Goal: Information Seeking & Learning: Learn about a topic

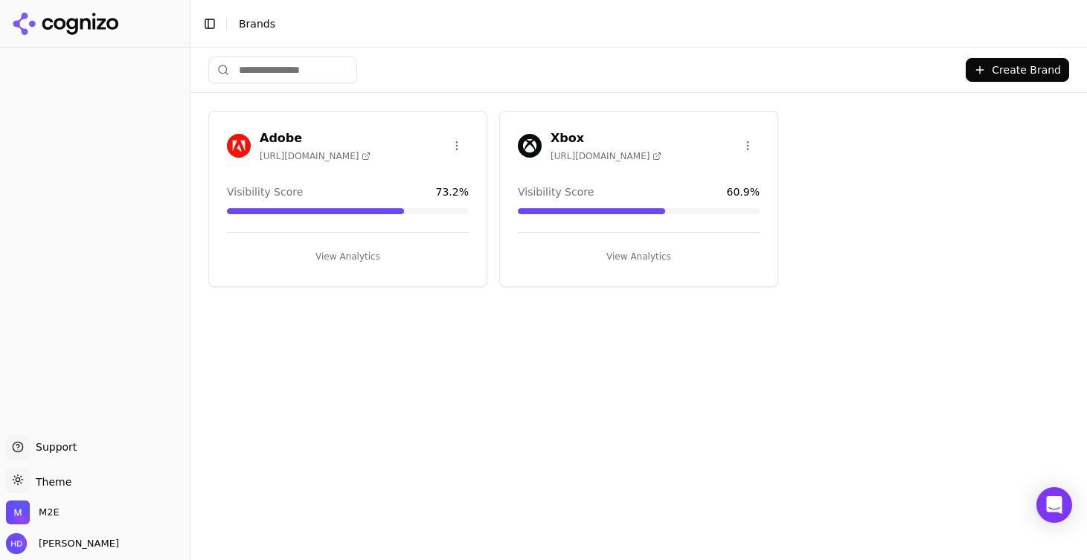
click at [632, 147] on div "Xbox [URL][DOMAIN_NAME]" at bounding box center [639, 145] width 242 height 33
click at [639, 257] on button "View Analytics" at bounding box center [639, 257] width 242 height 24
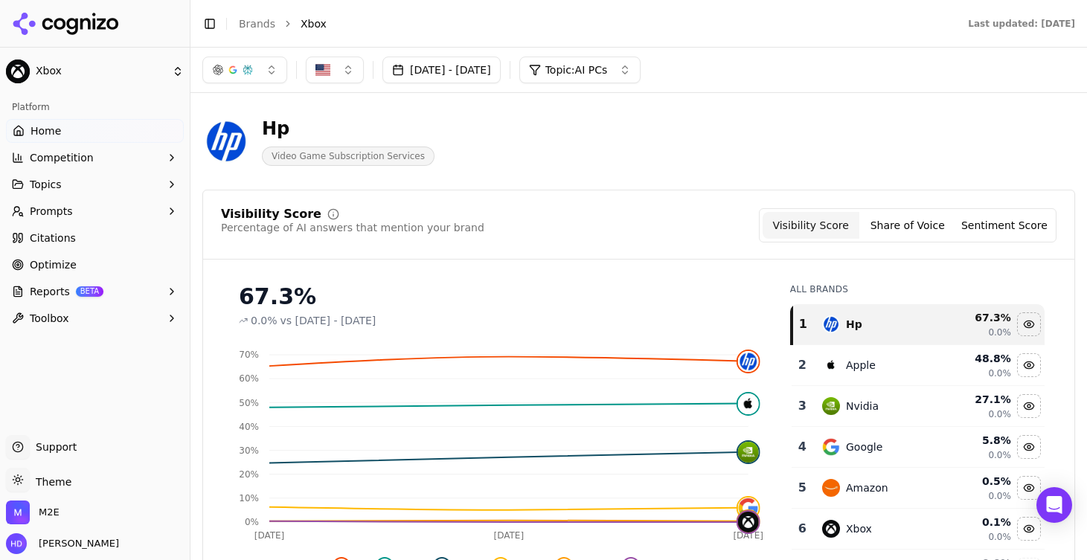
click at [623, 86] on div "[DATE] - [DATE] Topic: AI PCs" at bounding box center [638, 70] width 896 height 45
click at [608, 68] on span "Topic: AI PCs" at bounding box center [576, 69] width 62 height 15
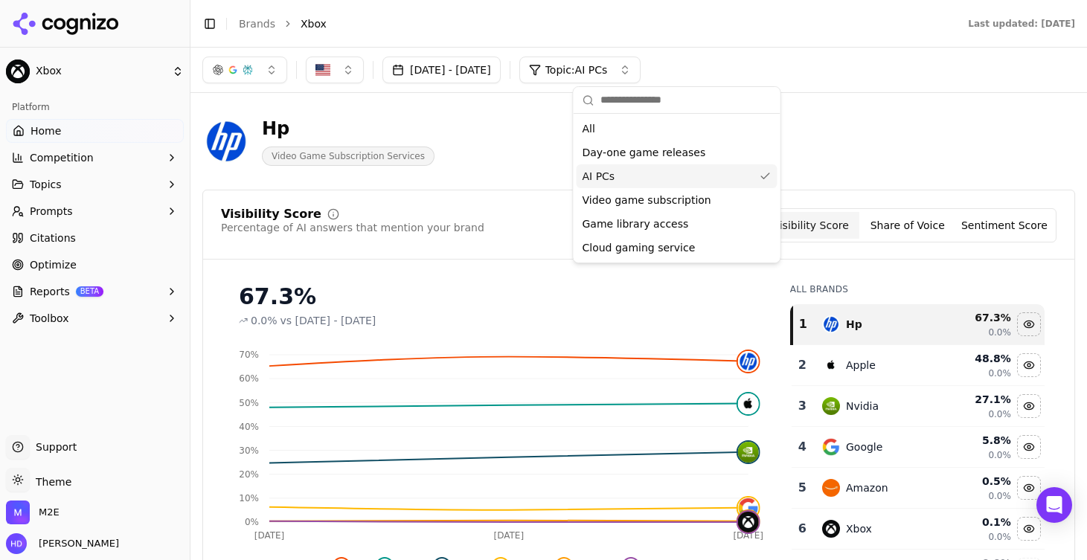
click at [623, 152] on span "Day-one game releases" at bounding box center [643, 152] width 123 height 15
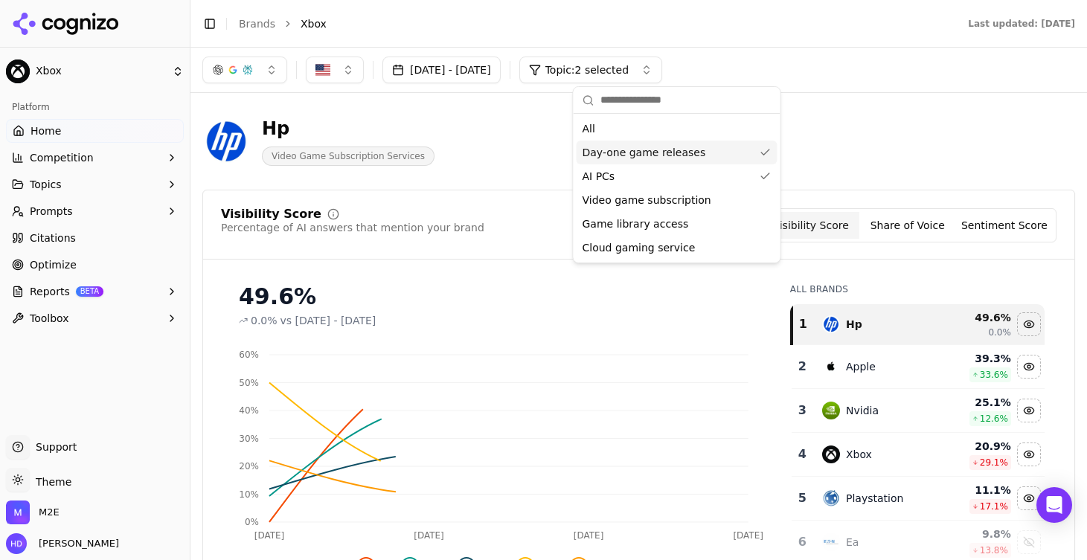
click at [612, 169] on span "AI PCs" at bounding box center [598, 176] width 33 height 15
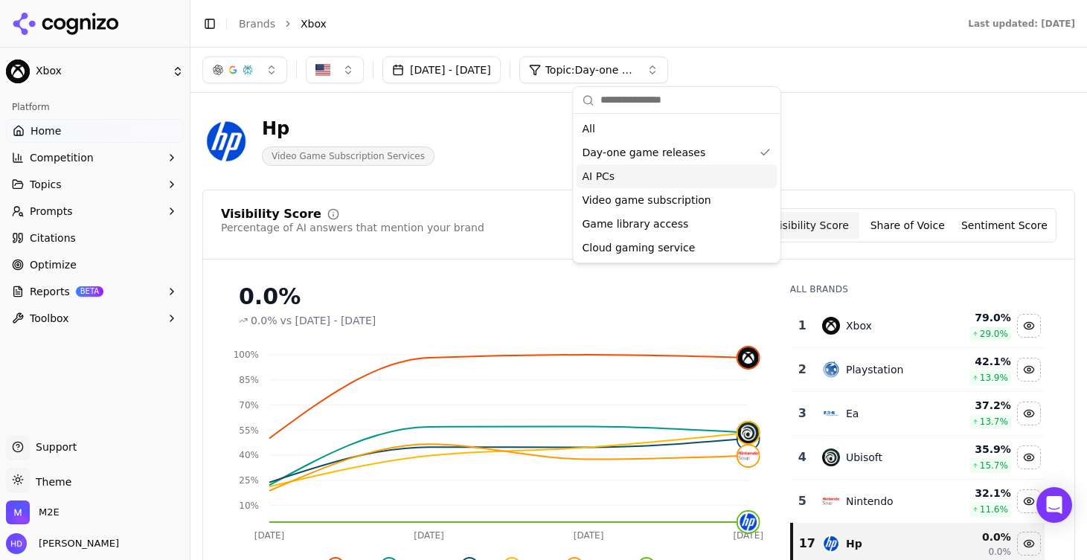
click at [609, 179] on span "AI PCs" at bounding box center [598, 176] width 33 height 15
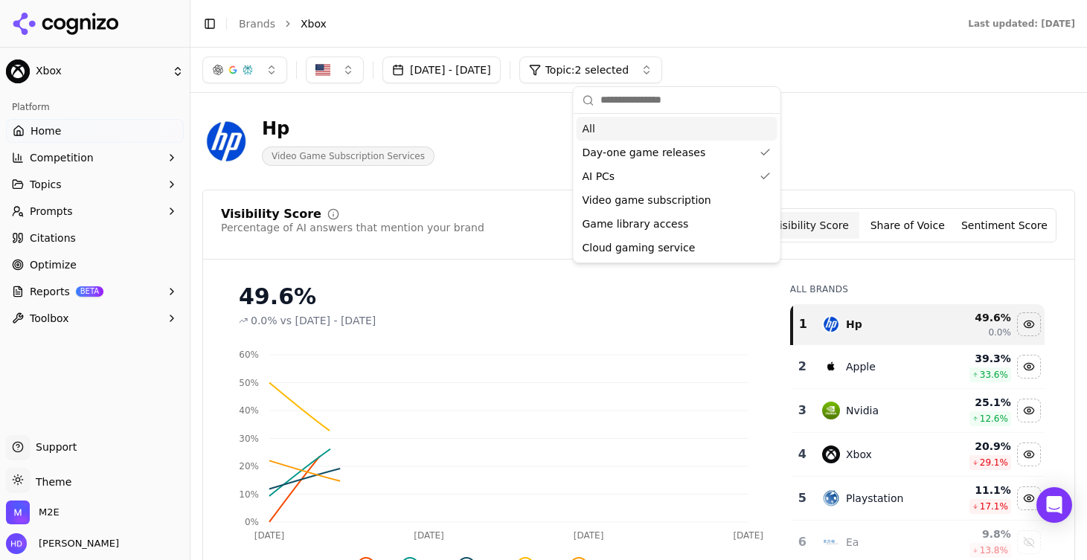
click at [773, 49] on div "[DATE] - [DATE] Topic: 2 selected" at bounding box center [638, 70] width 896 height 45
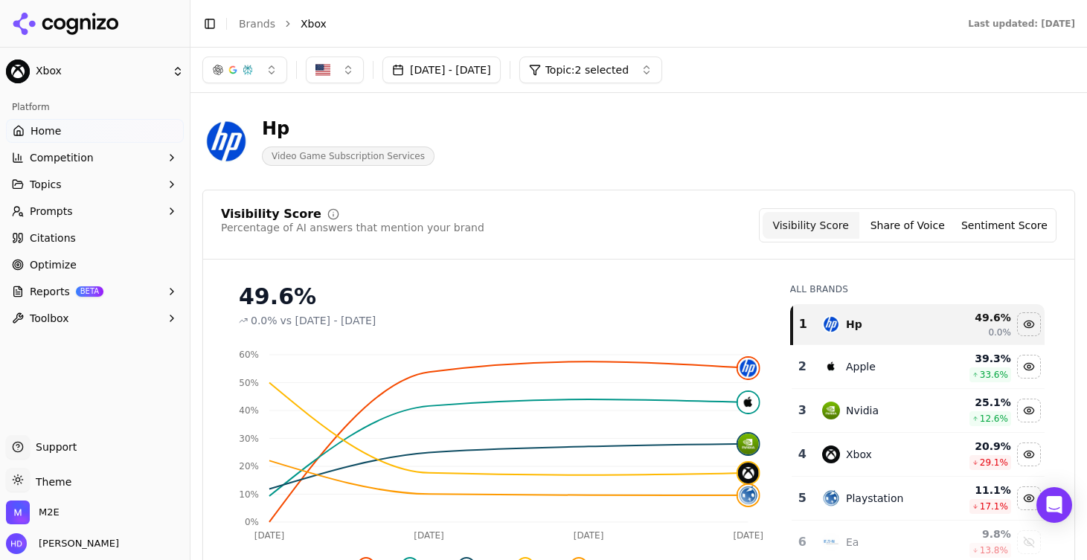
click at [69, 237] on span "Citations" at bounding box center [53, 238] width 46 height 15
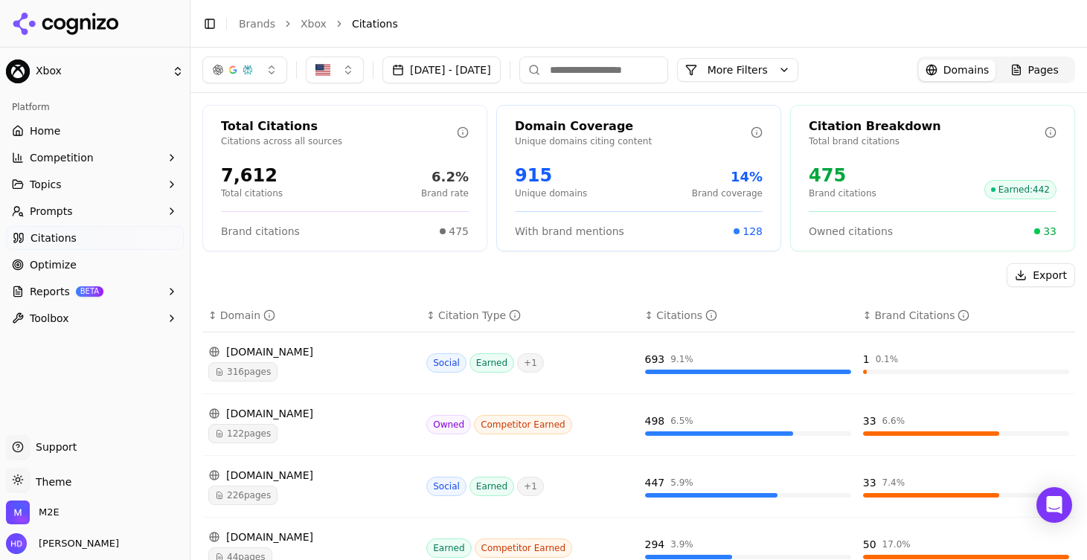
click at [798, 73] on button "More Filters" at bounding box center [737, 70] width 121 height 24
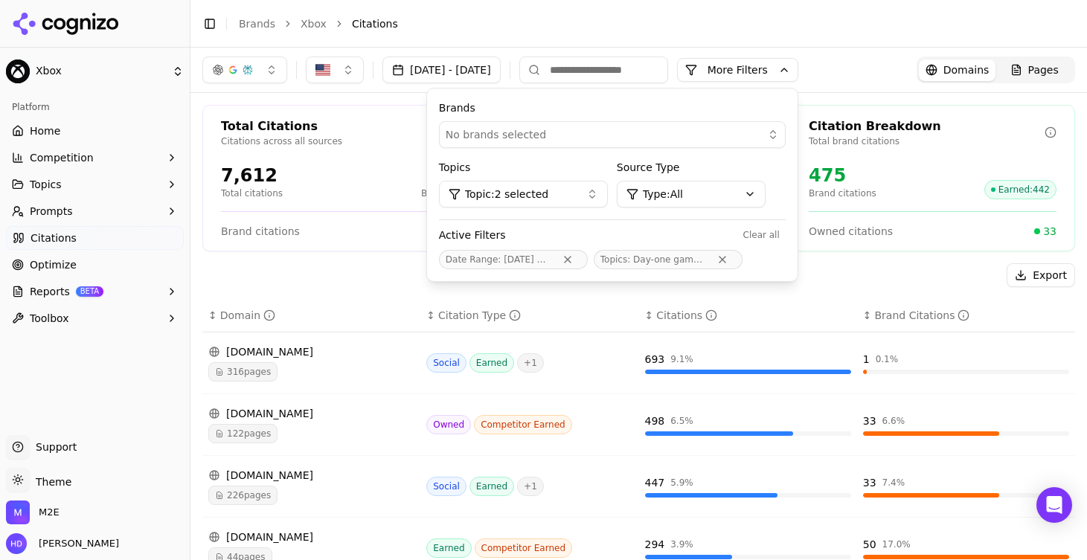
click at [548, 195] on span "Topic: 2 selected" at bounding box center [506, 194] width 83 height 15
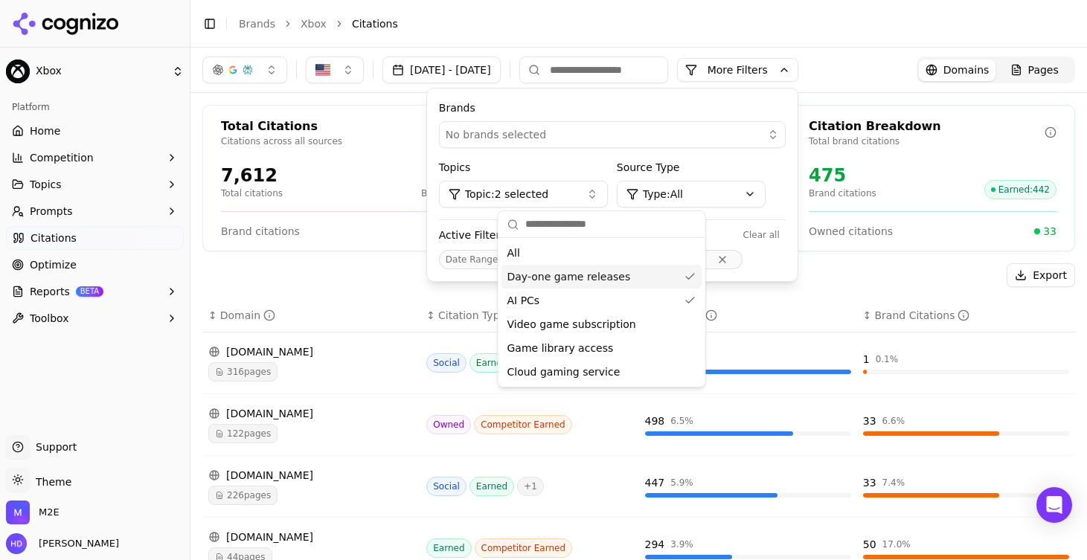
click at [611, 273] on span "Day-one game releases" at bounding box center [568, 276] width 123 height 15
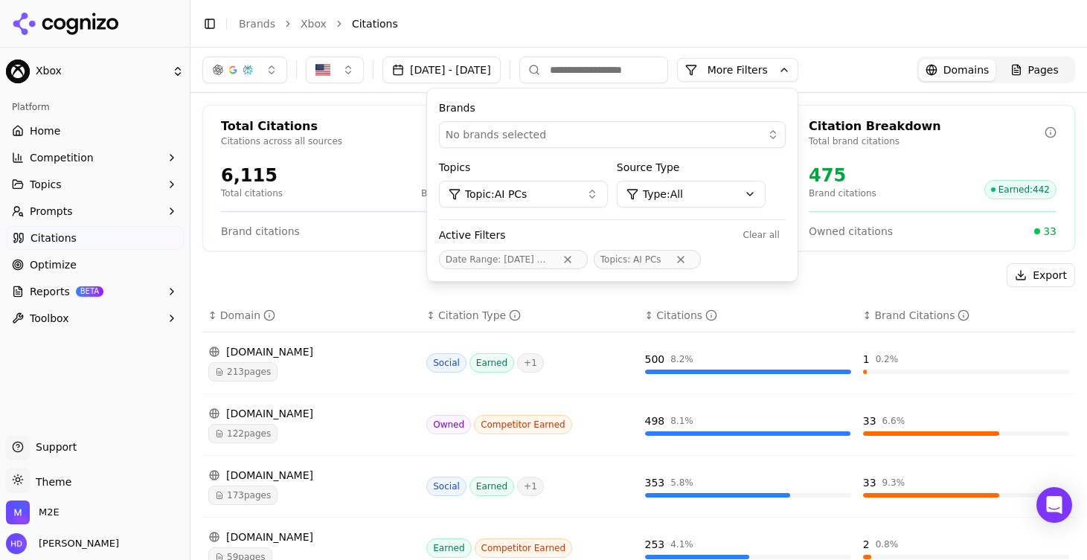
click at [351, 267] on div "Export" at bounding box center [638, 275] width 873 height 24
click at [891, 45] on header "Toggle Sidebar Brands Xbox Citations" at bounding box center [638, 24] width 896 height 48
click at [358, 286] on div "Export" at bounding box center [638, 275] width 873 height 24
click at [787, 71] on button "More Filters" at bounding box center [737, 70] width 121 height 24
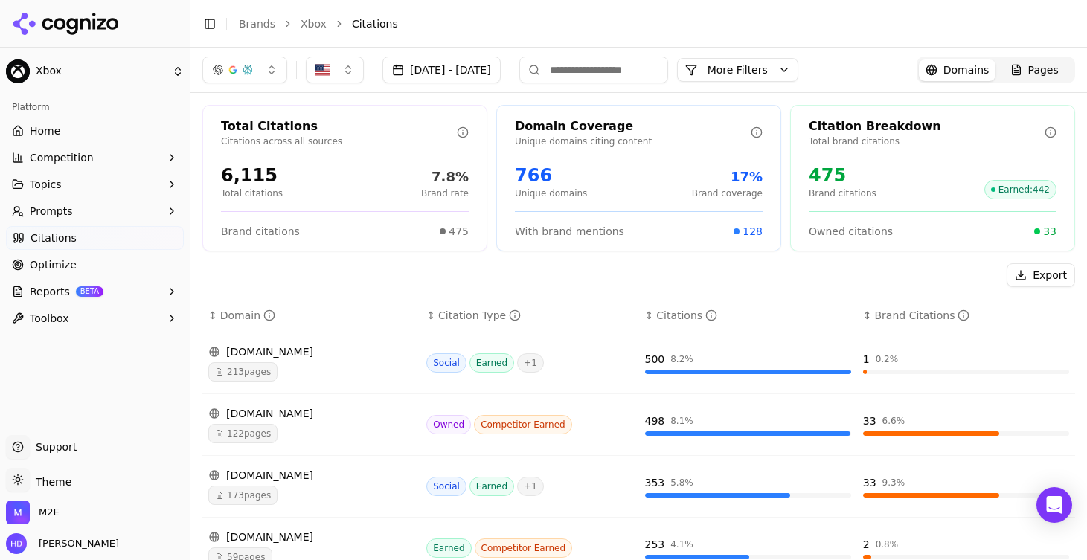
click at [347, 375] on div "213 pages" at bounding box center [311, 371] width 206 height 19
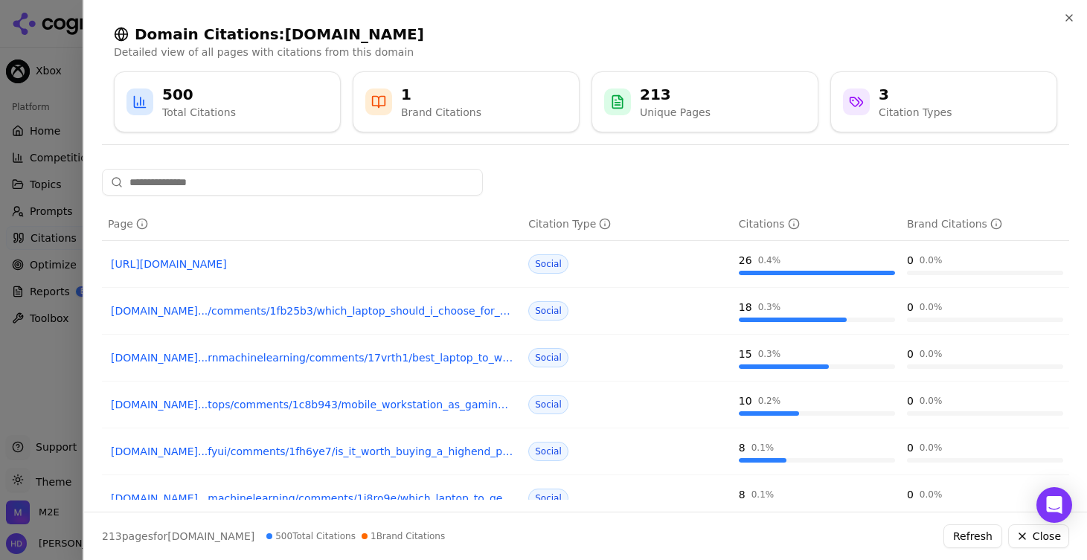
click at [34, 158] on div at bounding box center [543, 280] width 1087 height 560
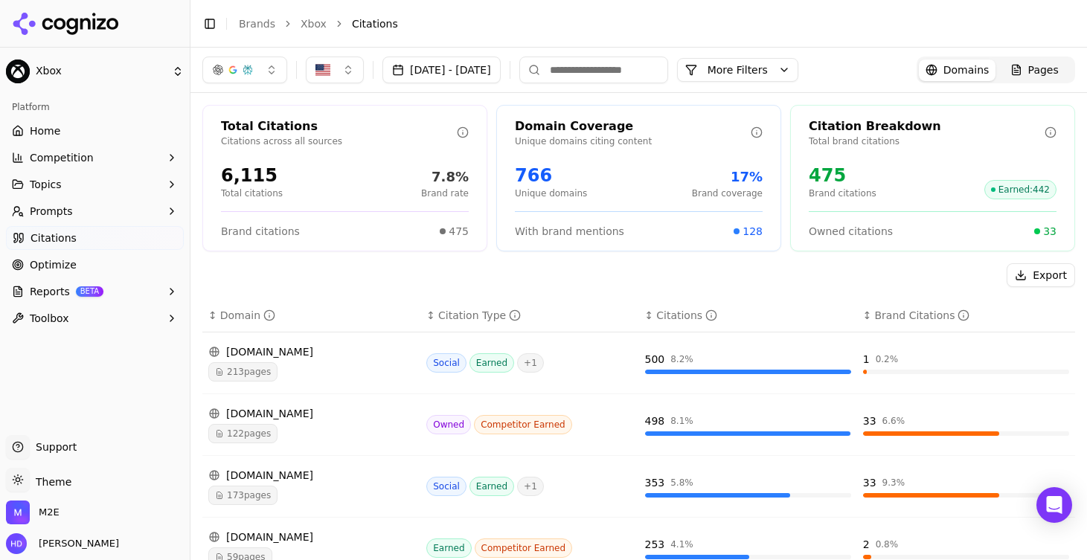
click at [364, 254] on div "Total Citations Citations across all sources 6,115 Total citations 7.8% Brand r…" at bounding box center [638, 545] width 896 height 905
click at [67, 162] on span "Competition" at bounding box center [62, 157] width 64 height 15
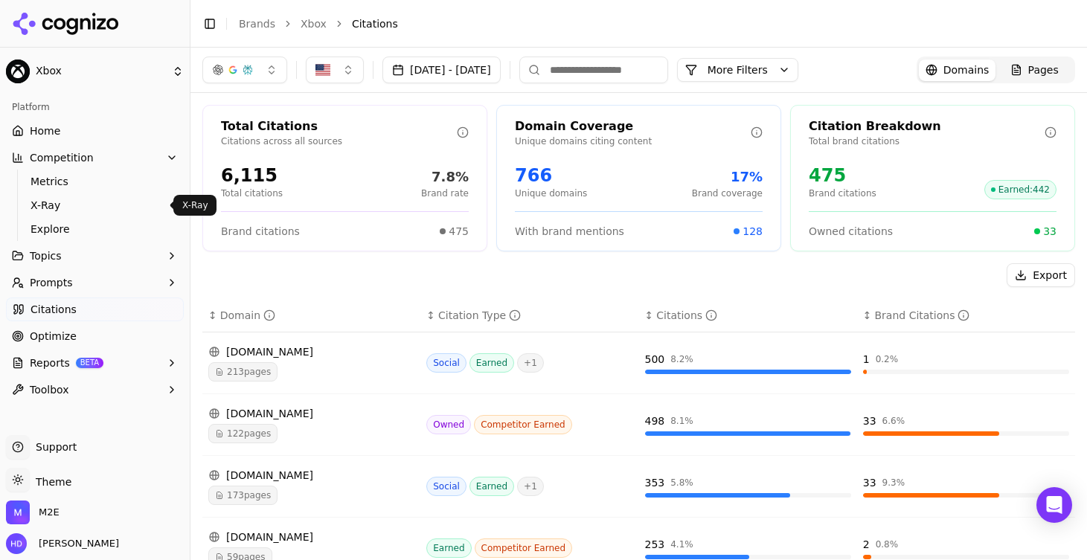
click at [52, 200] on span "X-Ray" at bounding box center [94, 205] width 129 height 15
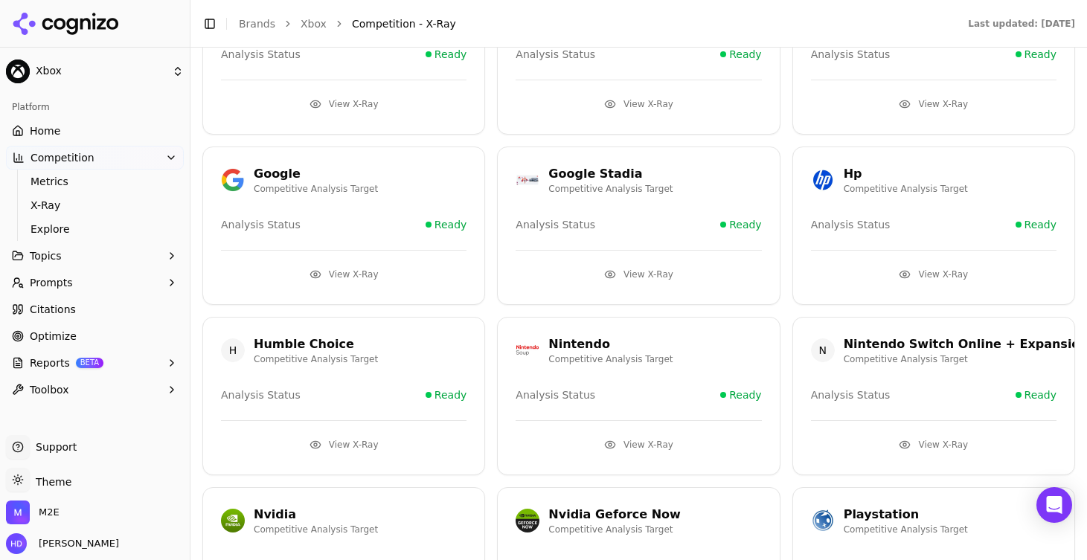
scroll to position [581, 0]
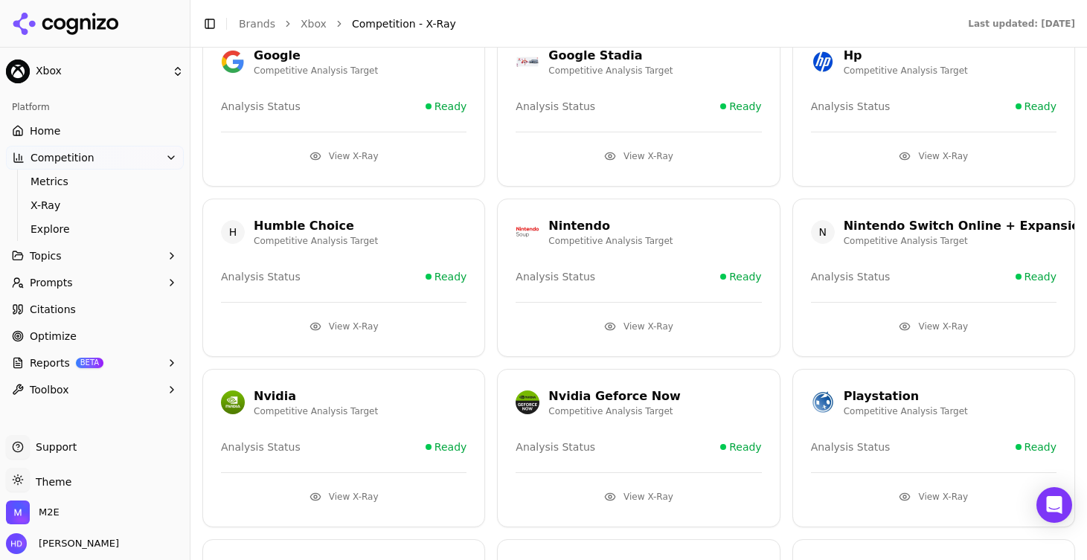
click at [939, 150] on button "View X-Ray" at bounding box center [933, 156] width 245 height 24
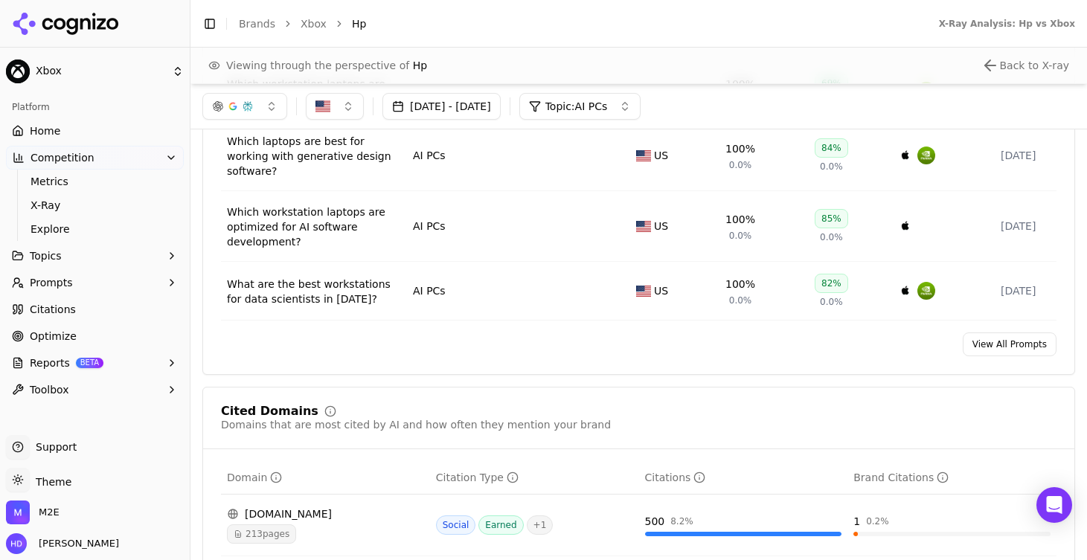
scroll to position [1288, 0]
click at [988, 334] on link "View All Prompts" at bounding box center [1010, 346] width 94 height 24
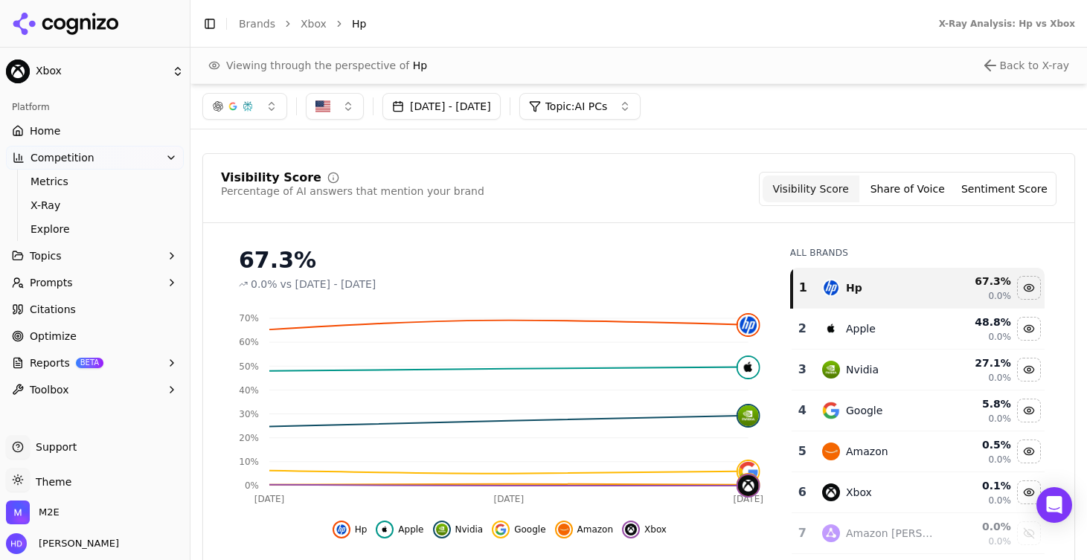
scroll to position [72, 0]
click at [903, 190] on button "Share of Voice" at bounding box center [907, 189] width 97 height 27
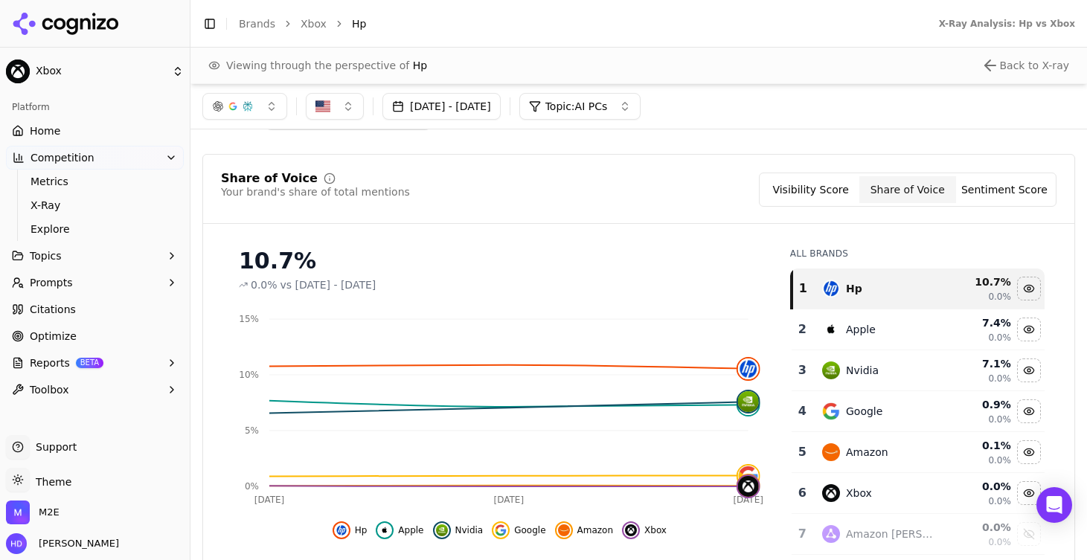
click at [815, 188] on button "Visibility Score" at bounding box center [810, 189] width 97 height 27
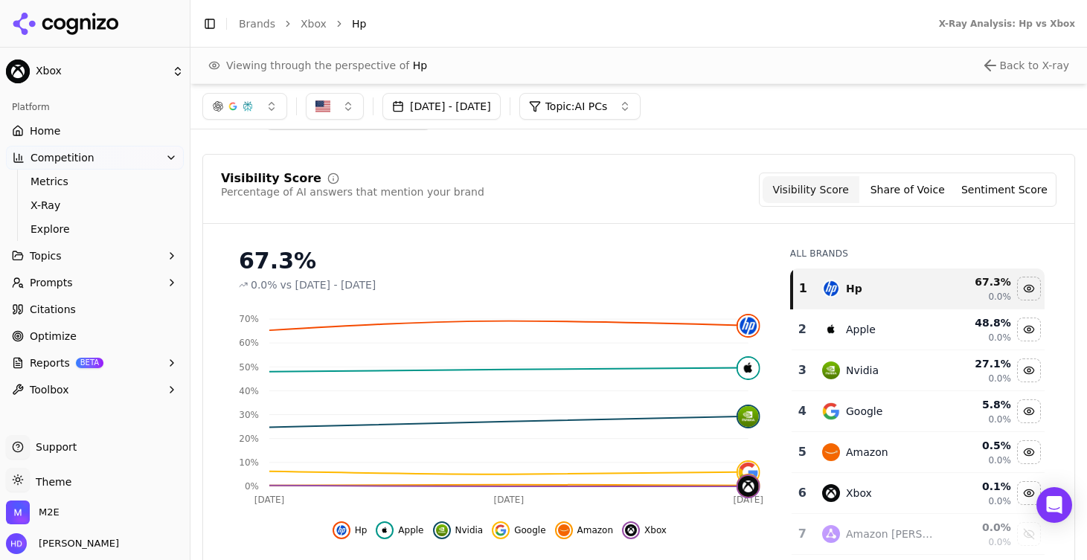
click at [757, 18] on li "Hp" at bounding box center [630, 23] width 557 height 15
click at [753, 10] on header "Toggle Sidebar Brands Xbox Hp X-Ray Analysis: Hp vs Xbox" at bounding box center [638, 24] width 896 height 48
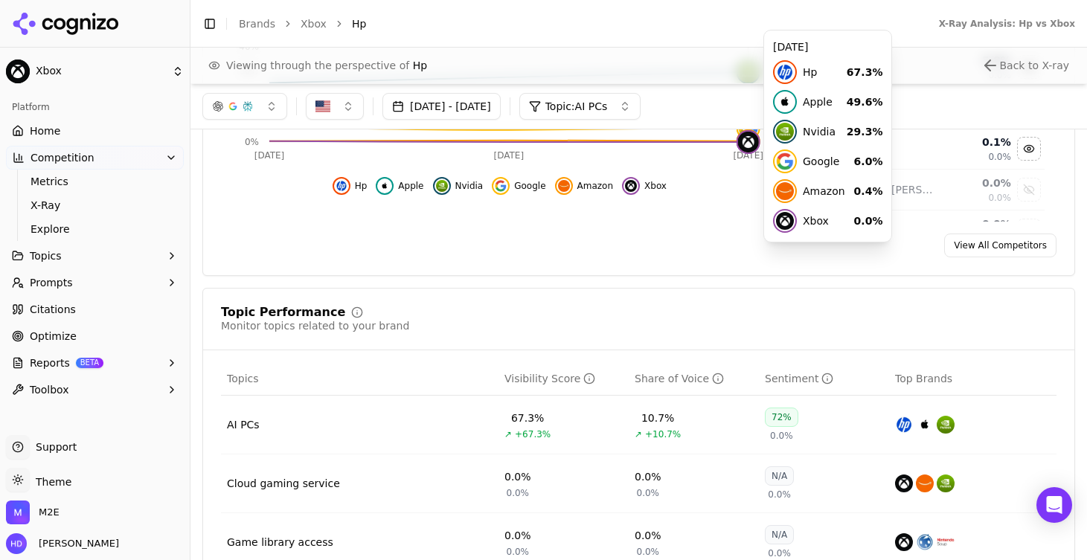
scroll to position [417, 0]
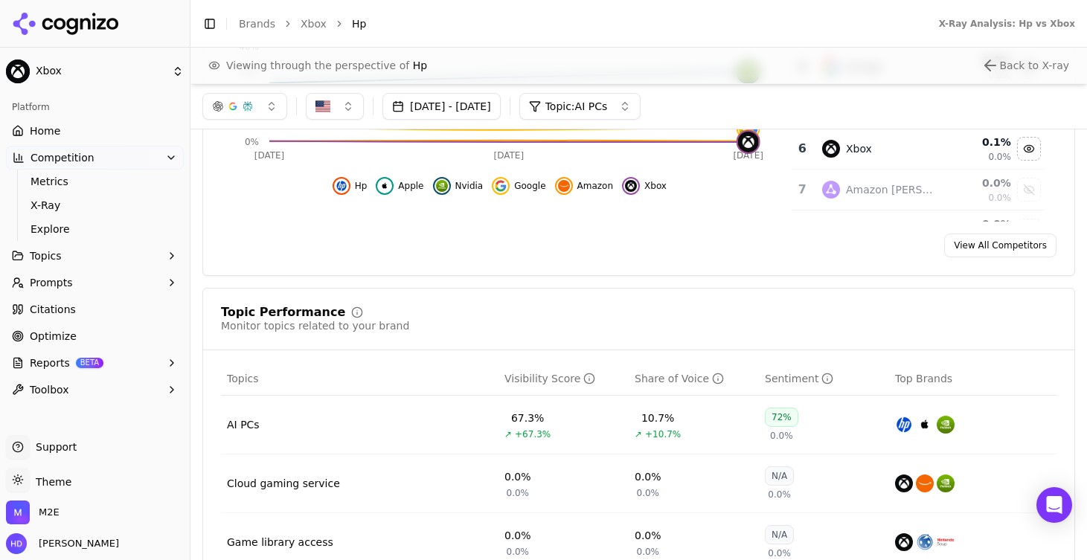
click at [51, 309] on span "Citations" at bounding box center [53, 309] width 46 height 15
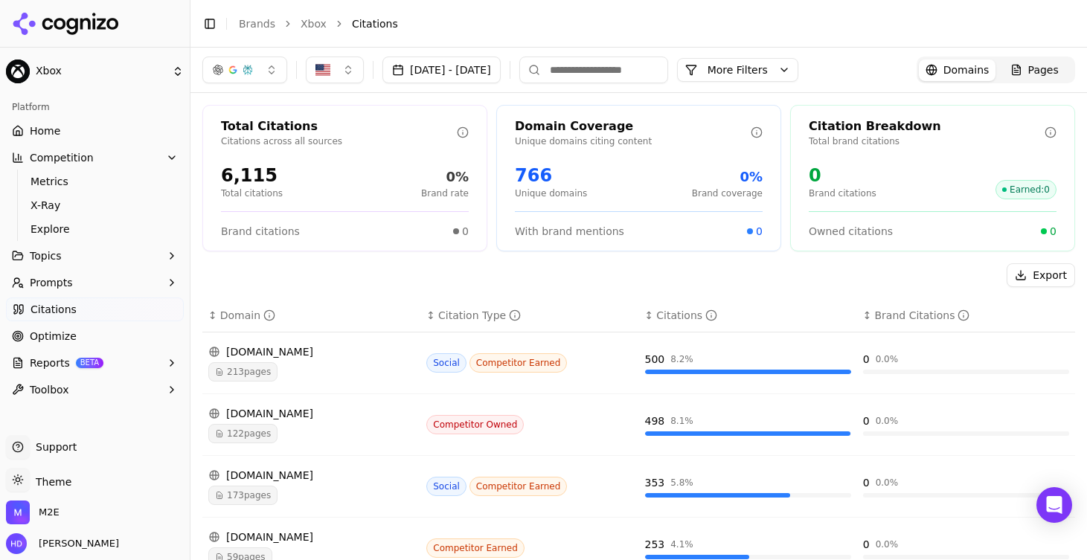
click at [777, 69] on button "More Filters" at bounding box center [737, 70] width 121 height 24
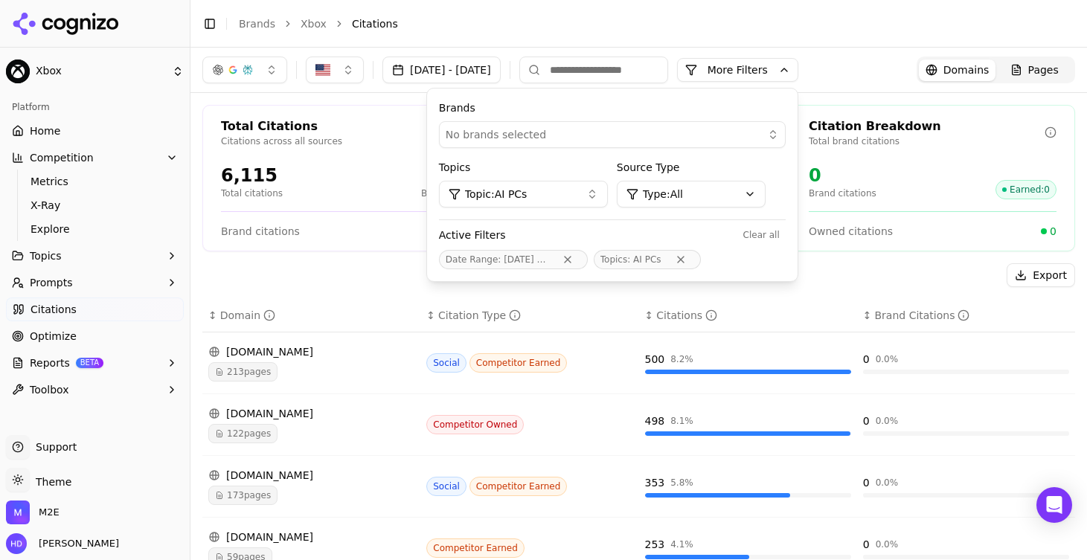
click at [397, 248] on div "Total Citations Citations across all sources 6,115 Total citations 0% Brand rat…" at bounding box center [344, 178] width 285 height 147
click at [325, 358] on div "[DOMAIN_NAME]" at bounding box center [311, 351] width 206 height 15
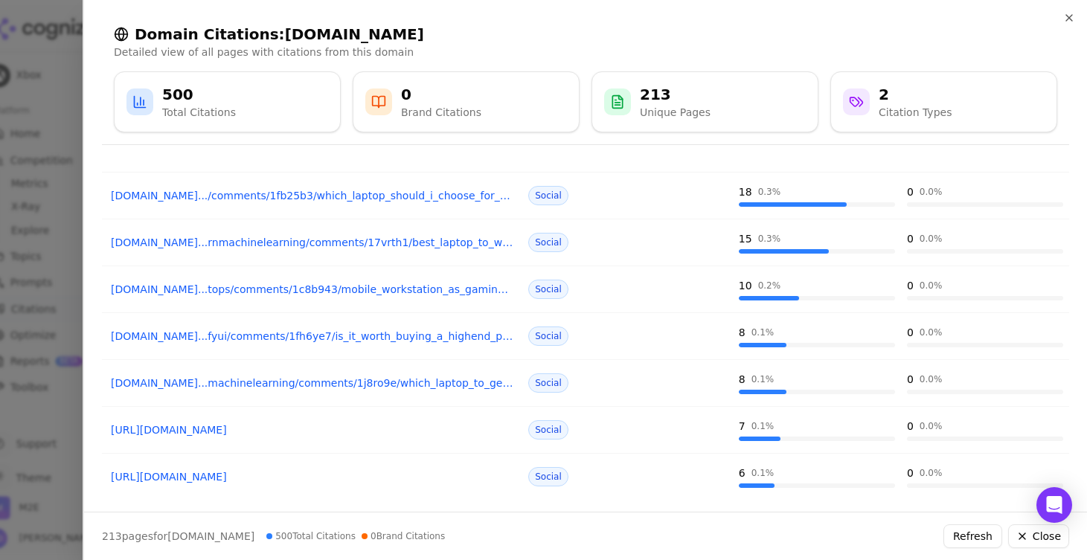
scroll to position [257, 0]
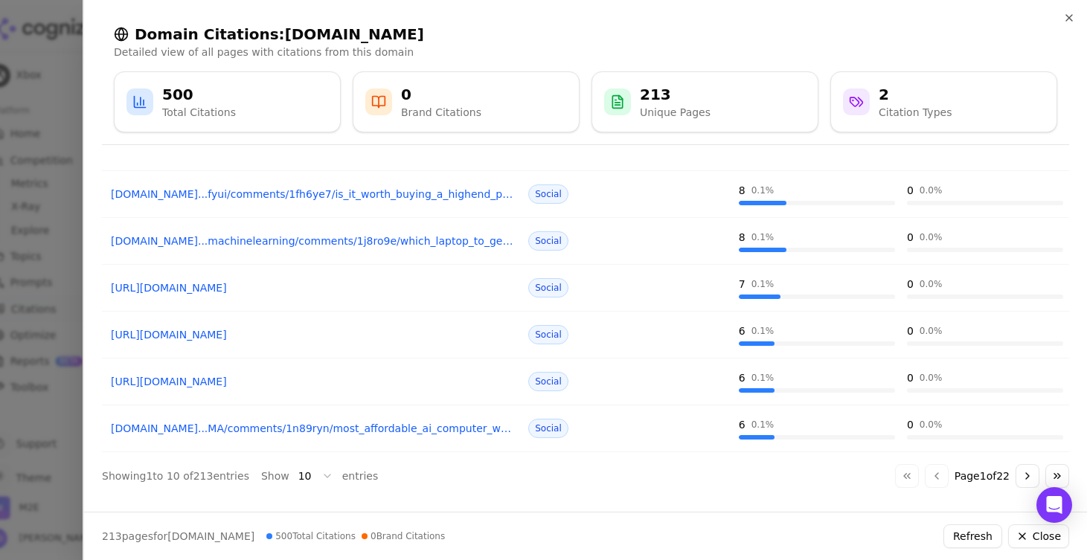
click at [320, 476] on body "Xbox Platform Home Competition Metrics X-Ray Explore Topics Prompts Citations O…" at bounding box center [543, 280] width 1087 height 560
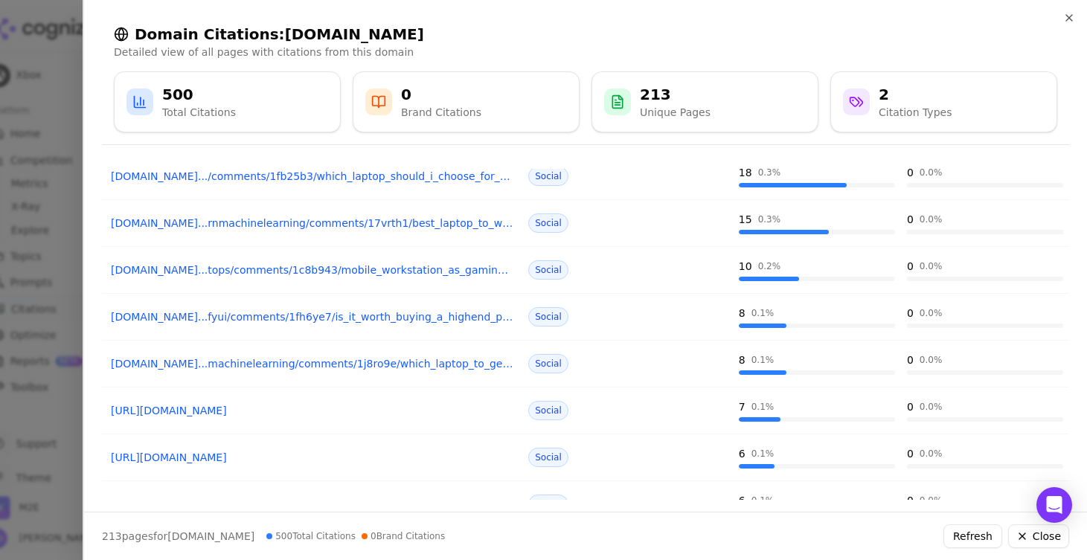
scroll to position [0, 0]
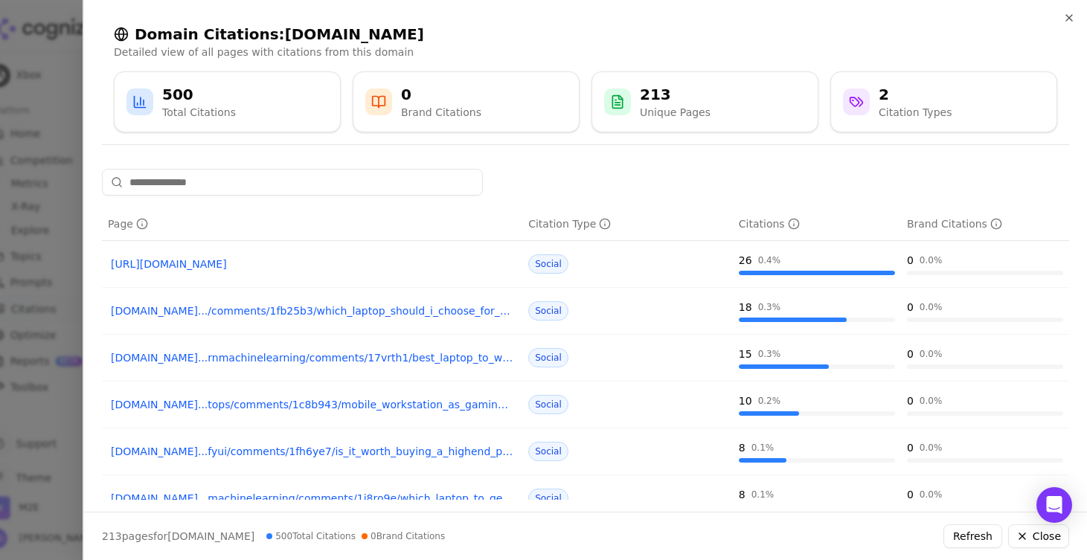
click at [406, 312] on link "[DOMAIN_NAME].../comments/1fb25b3/which_laptop_should_i_choose_for_machine_lear…" at bounding box center [312, 311] width 402 height 15
